Goal: Complete application form

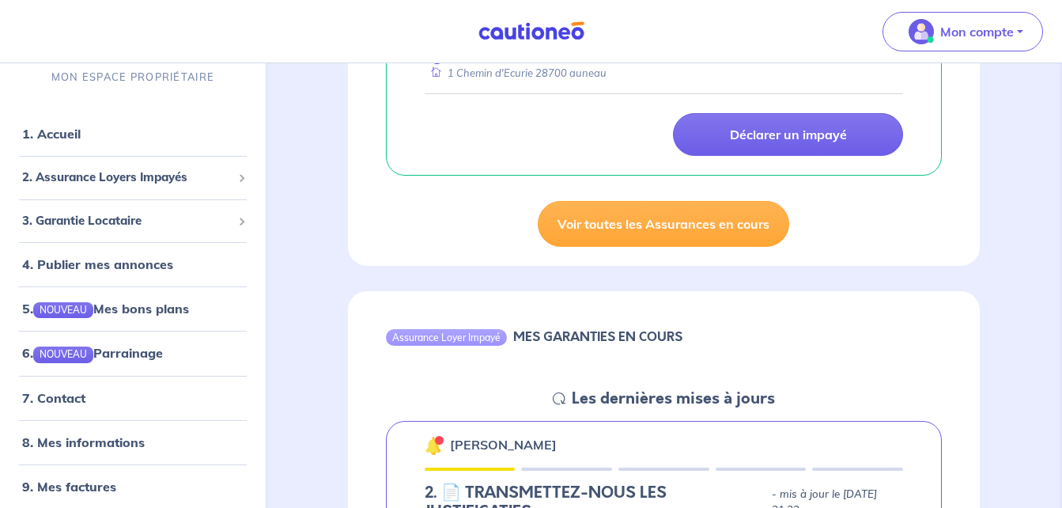
scroll to position [887, 0]
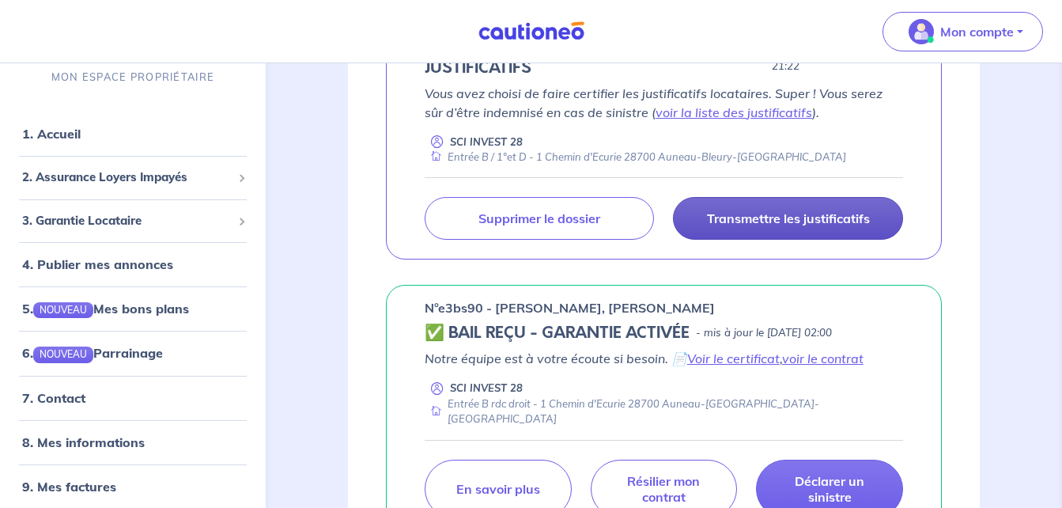
click at [790, 212] on p "Transmettre les justificatifs" at bounding box center [788, 218] width 163 height 16
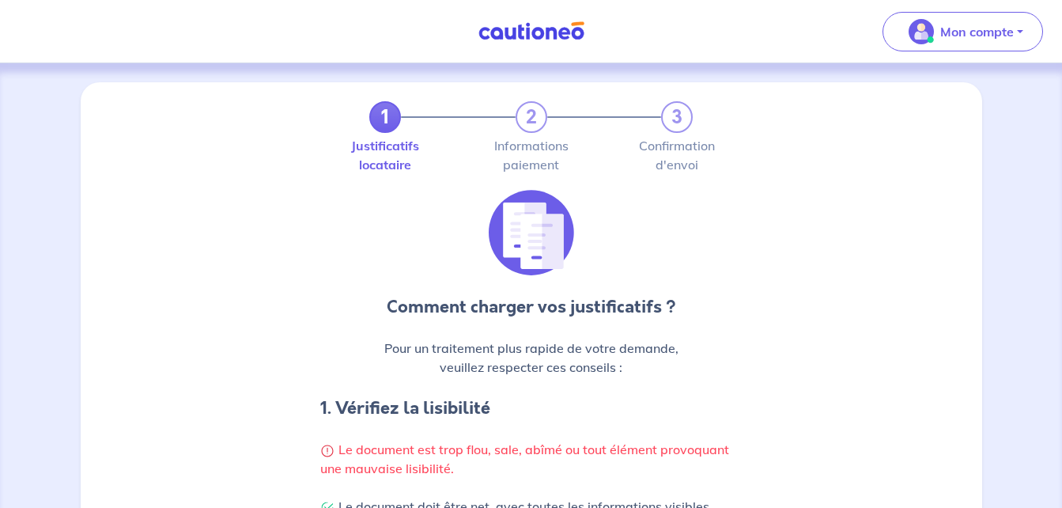
scroll to position [444, 0]
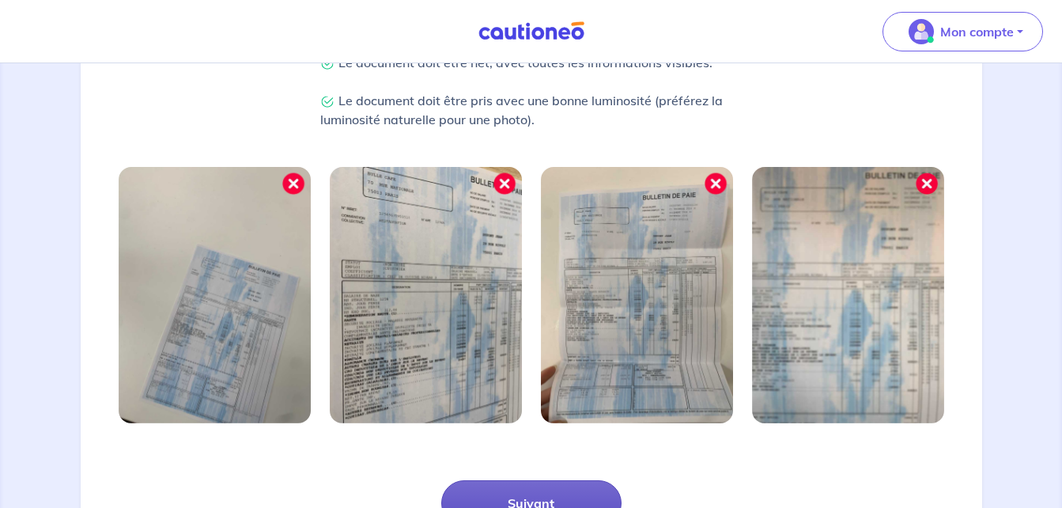
click at [600, 496] on button "Suivant" at bounding box center [531, 503] width 180 height 46
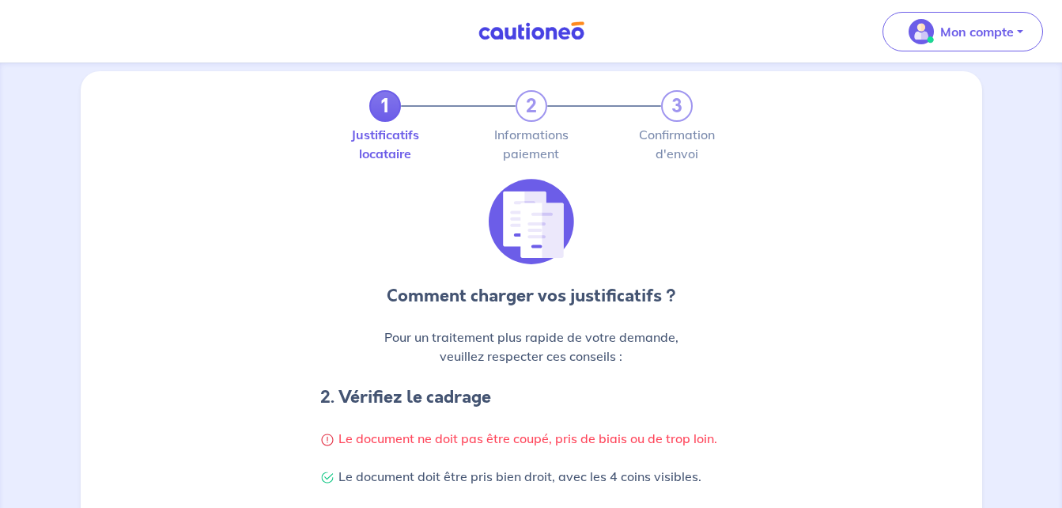
scroll to position [0, 0]
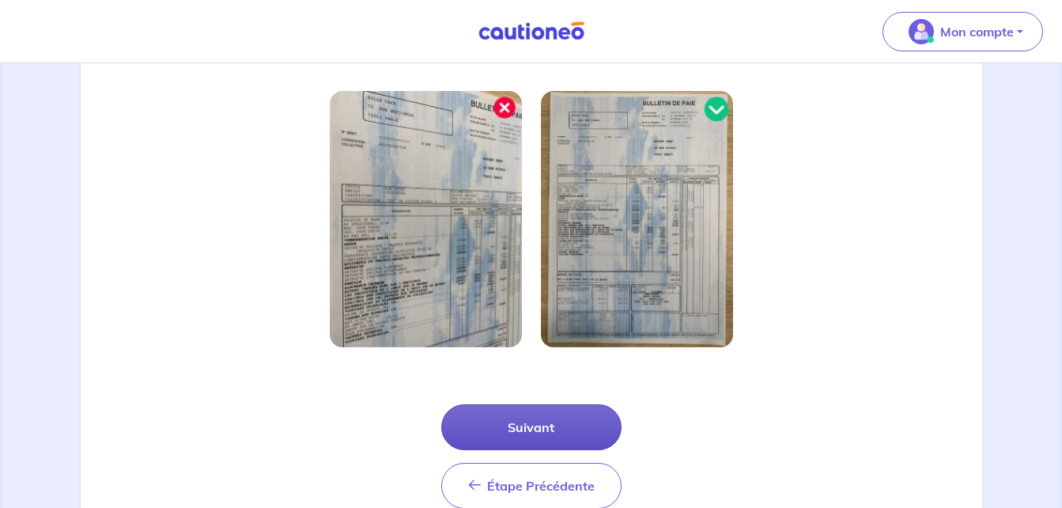
click at [538, 427] on button "Suivant" at bounding box center [531, 427] width 180 height 46
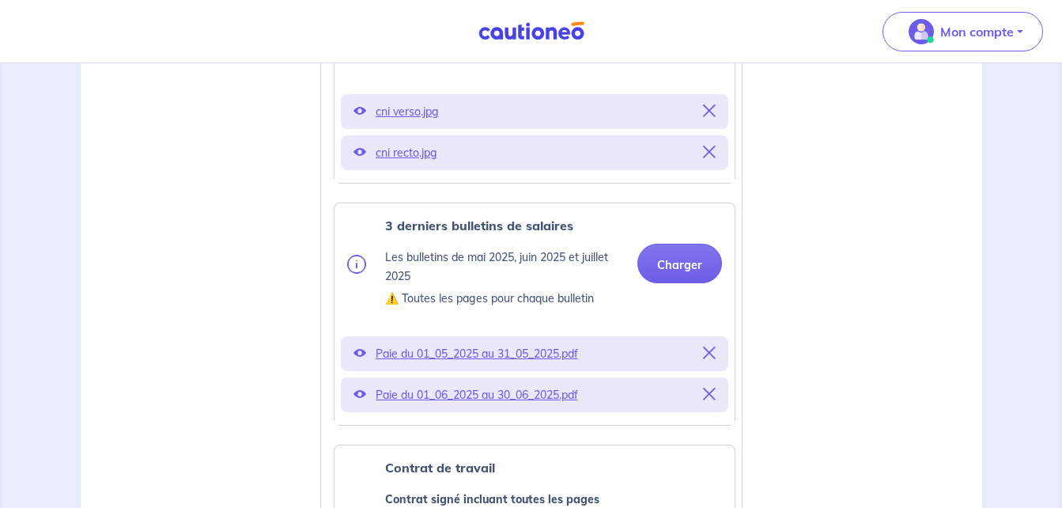
scroll to position [634, 0]
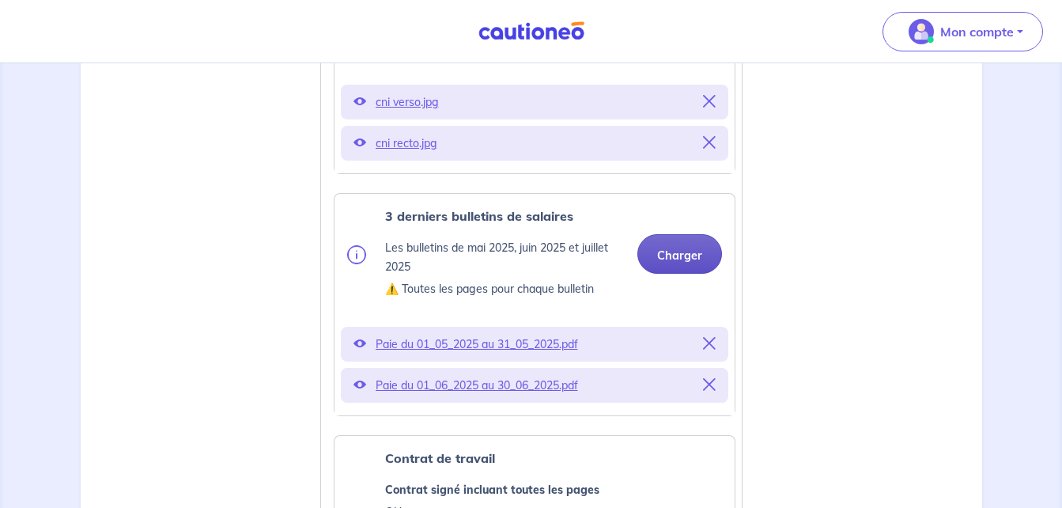
click at [693, 252] on button "Charger" at bounding box center [679, 254] width 85 height 40
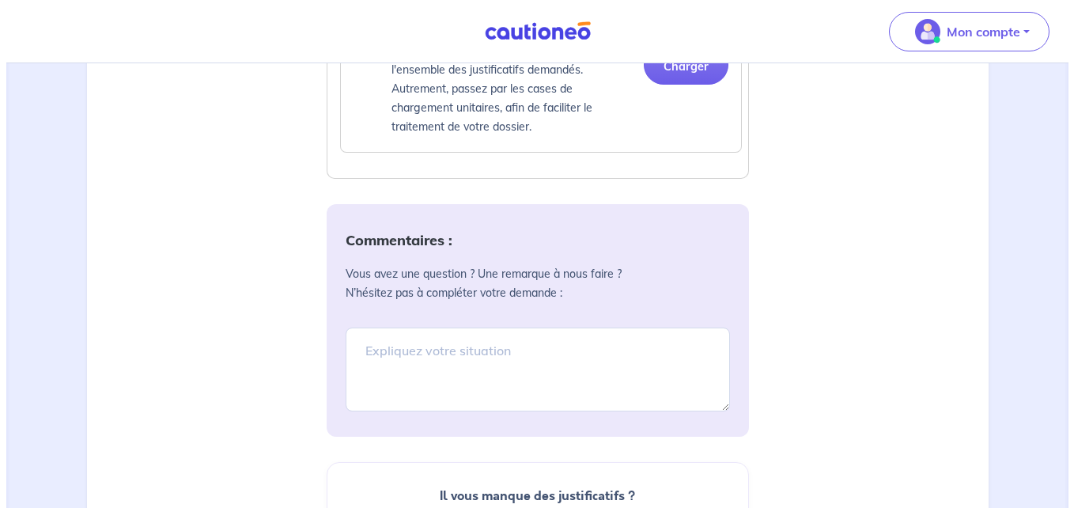
scroll to position [2272, 0]
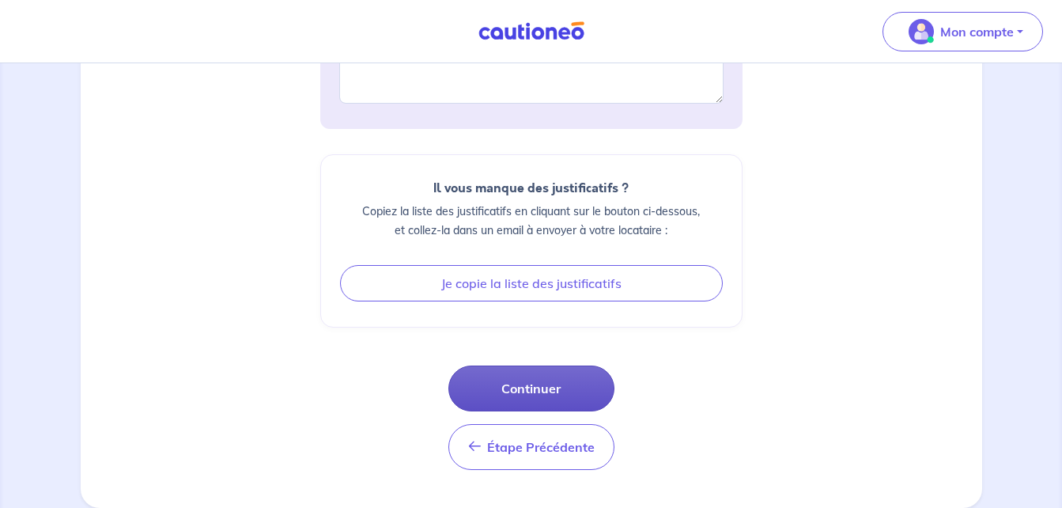
click at [582, 385] on button "Continuer" at bounding box center [531, 388] width 166 height 46
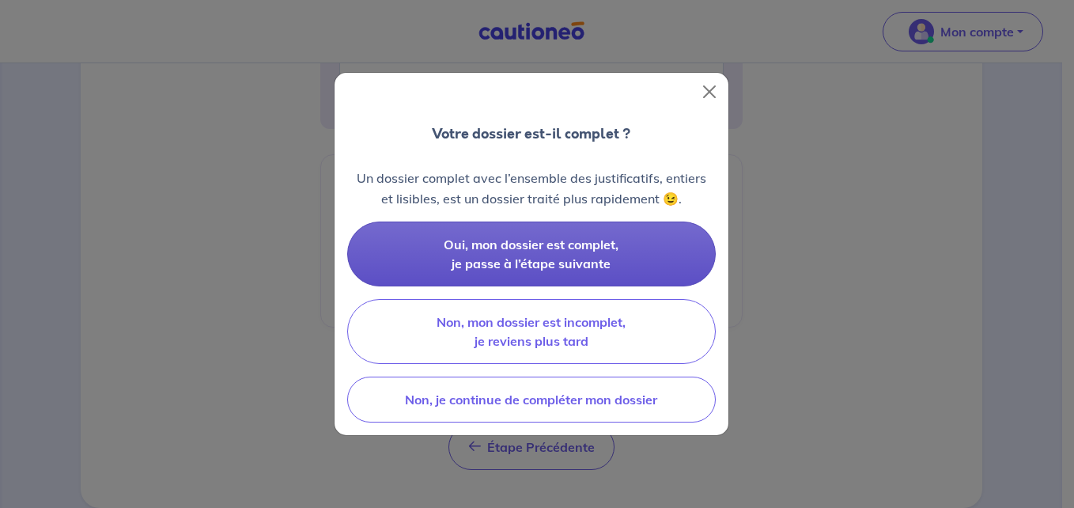
click at [617, 267] on button "Oui, mon dossier est complet, je passe à l’étape suivante" at bounding box center [531, 253] width 369 height 65
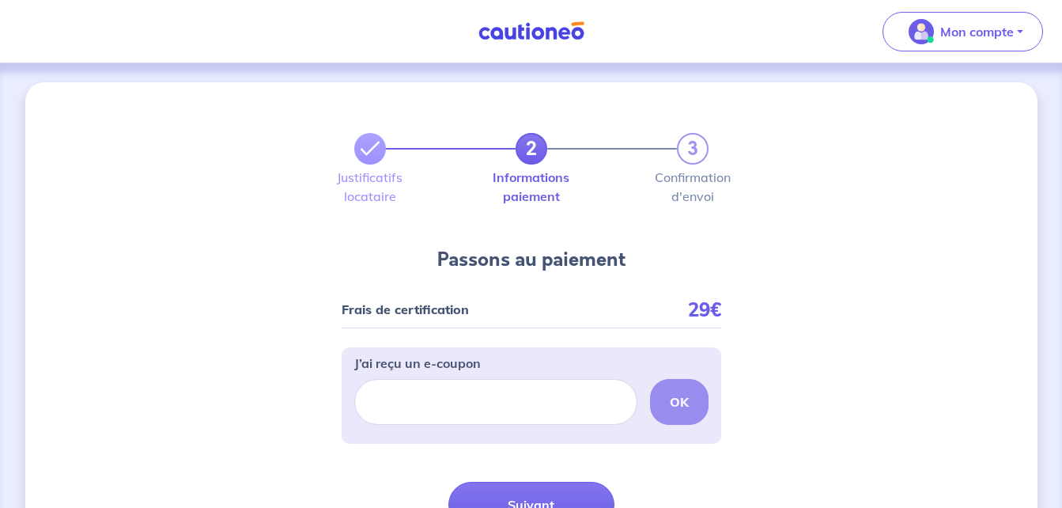
scroll to position [154, 0]
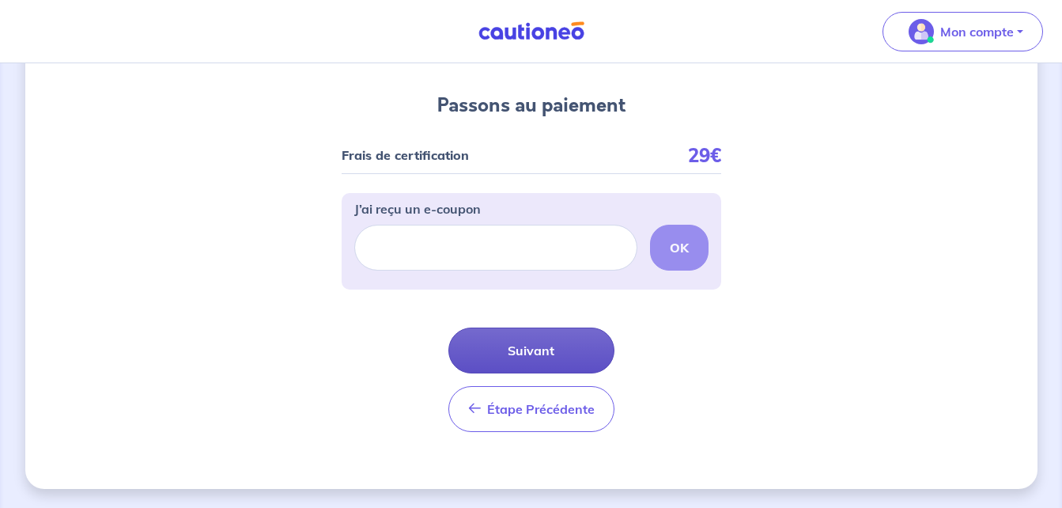
click at [566, 338] on button "Suivant" at bounding box center [531, 350] width 166 height 46
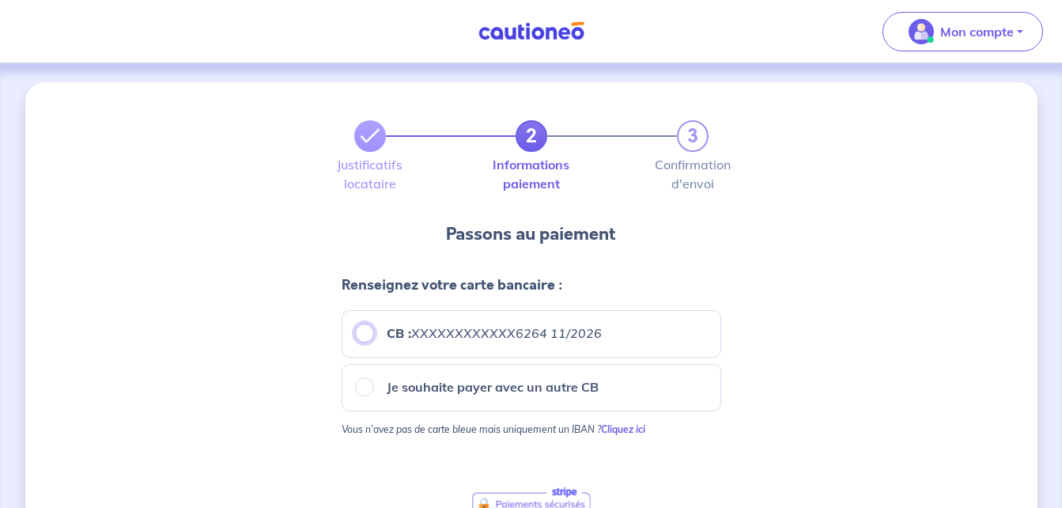
click at [368, 340] on input "CB : XXXXXXXXXXXX6264 11/2026" at bounding box center [364, 332] width 19 height 19
radio input "true"
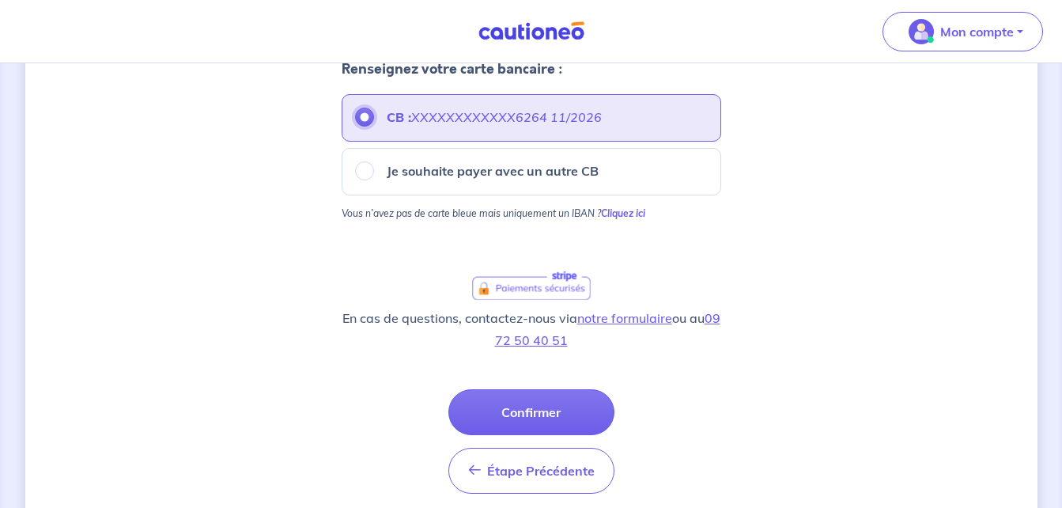
scroll to position [221, 0]
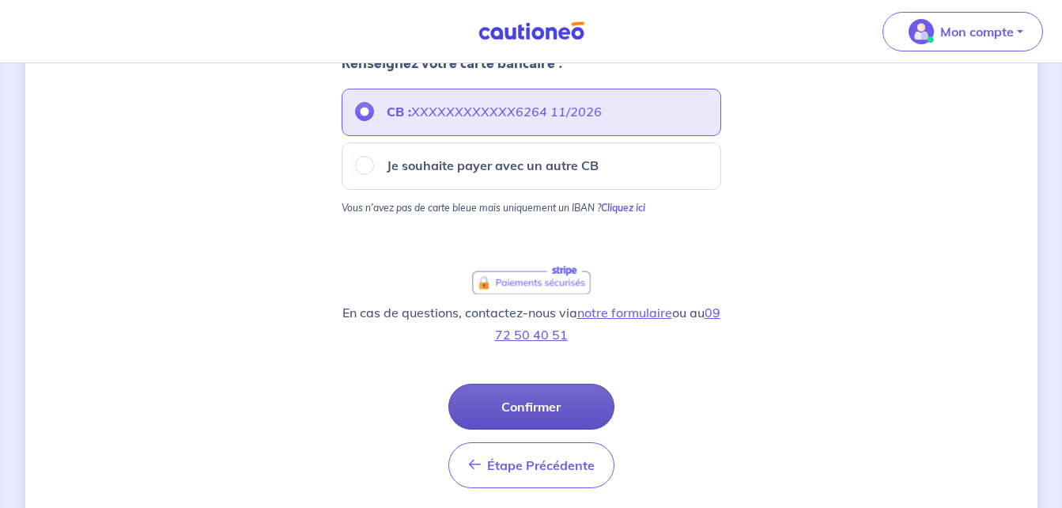
click at [577, 397] on button "Confirmer" at bounding box center [531, 407] width 166 height 46
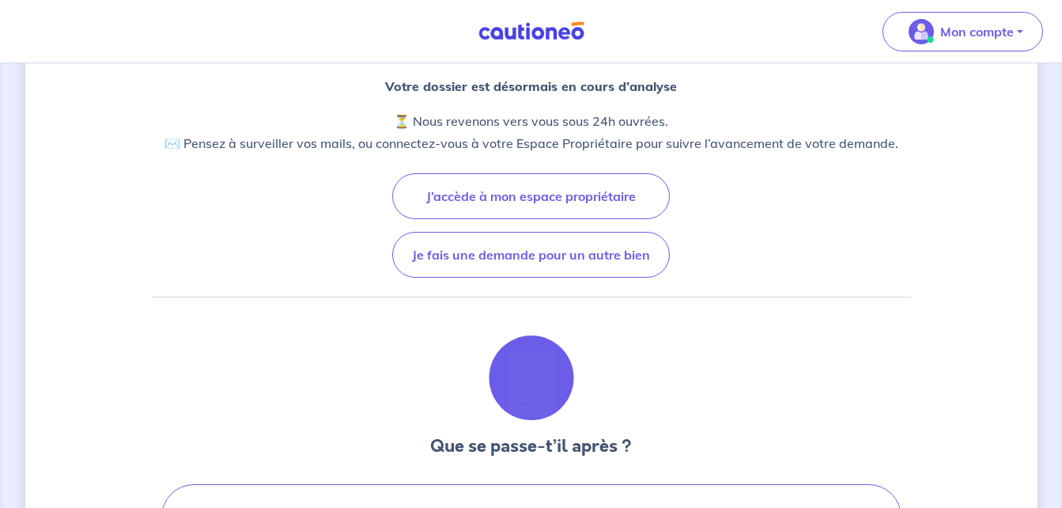
scroll to position [2, 0]
